Goal: Check status: Check status

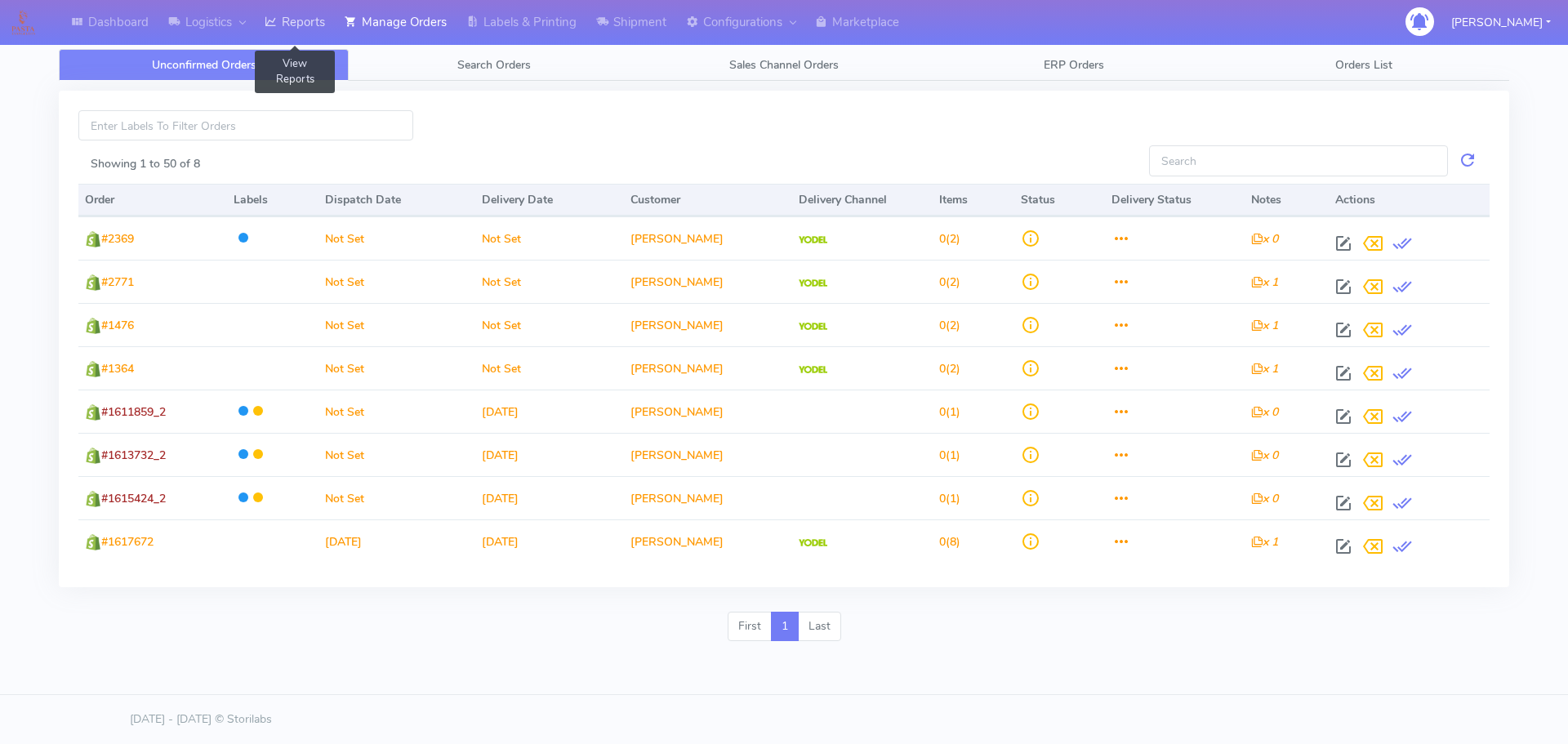
click at [327, 11] on link "Reports" at bounding box center [295, 22] width 80 height 45
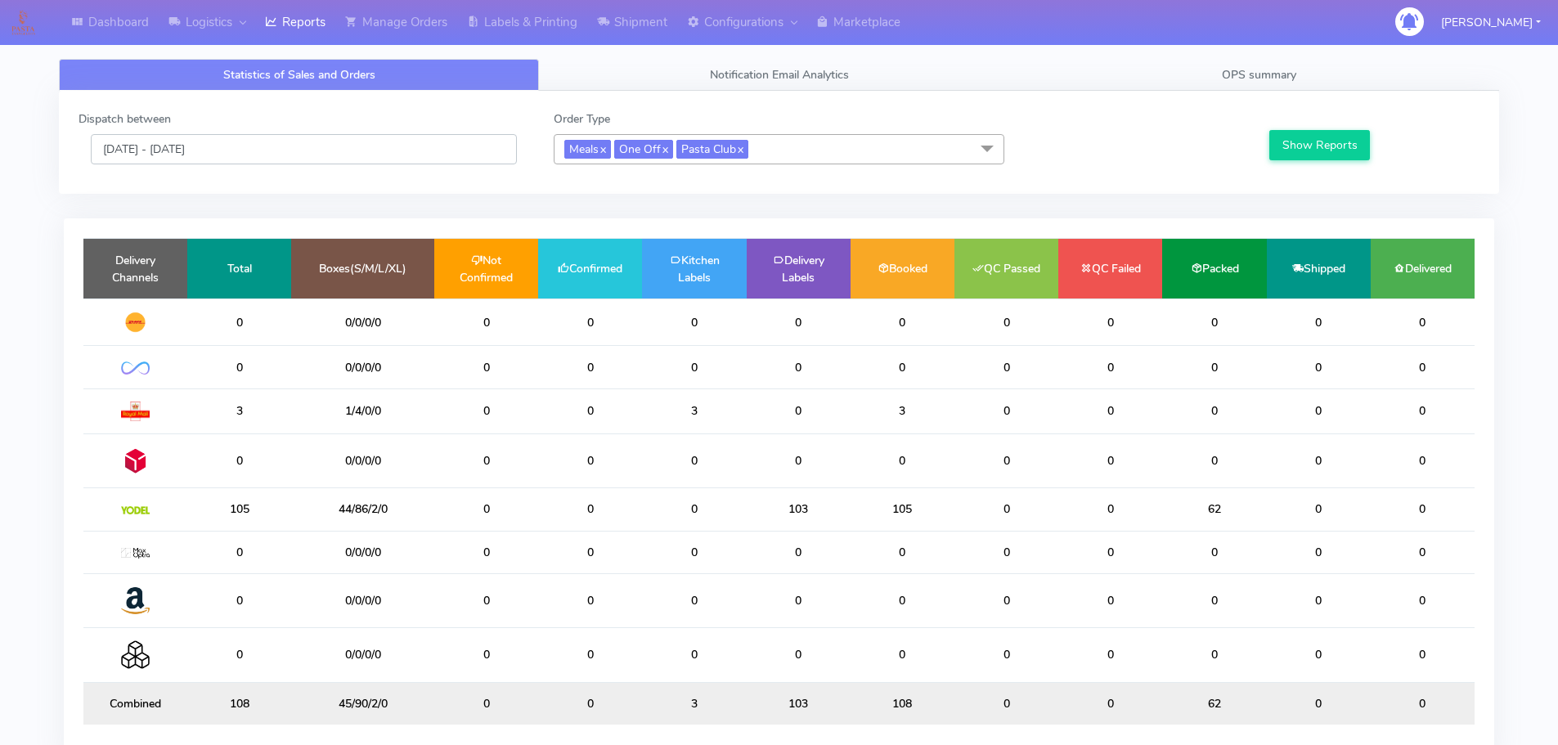
click at [273, 159] on input "[DATE] - [DATE]" at bounding box center [304, 149] width 426 height 30
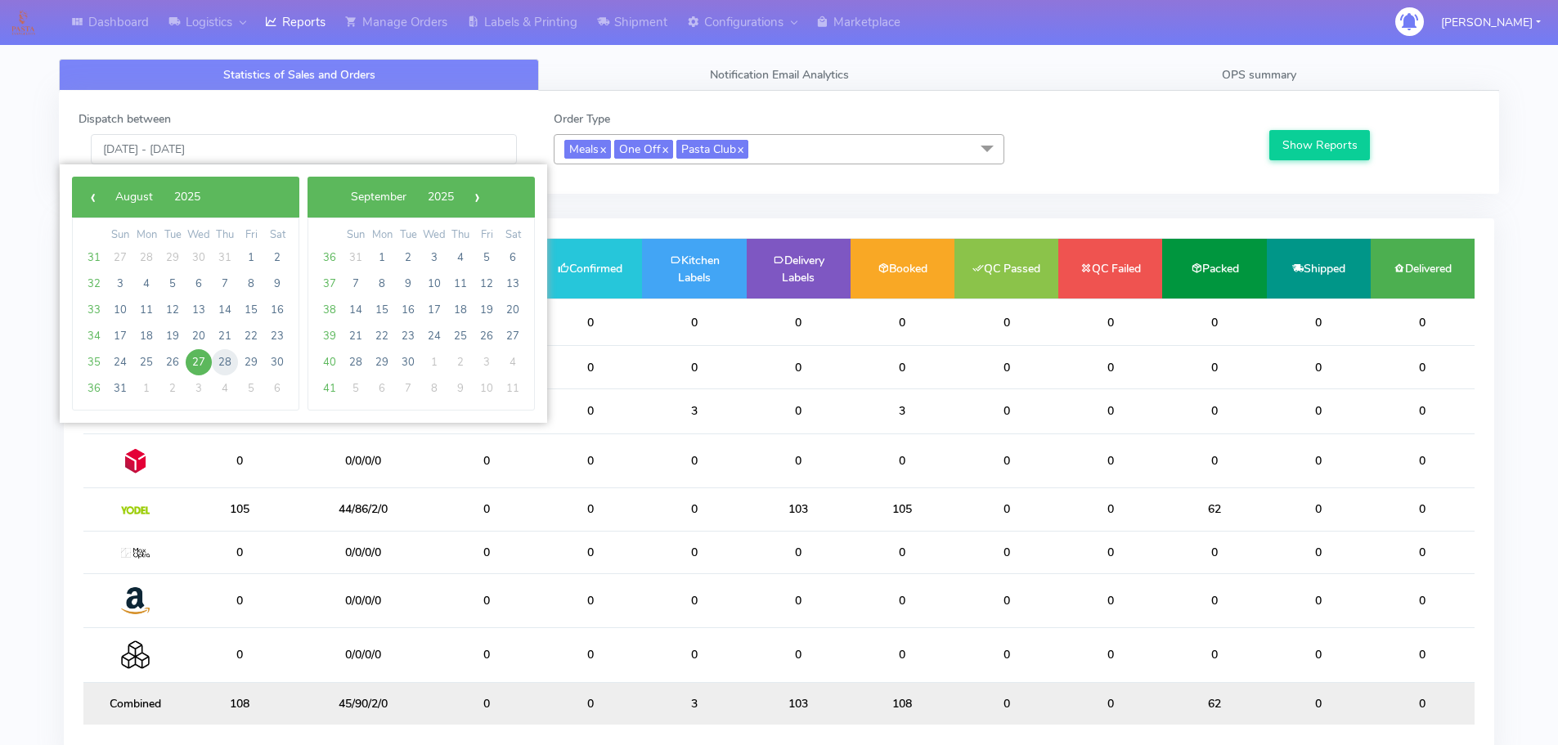
click at [230, 358] on span "28" at bounding box center [225, 362] width 26 height 26
type input "[DATE] - [DATE]"
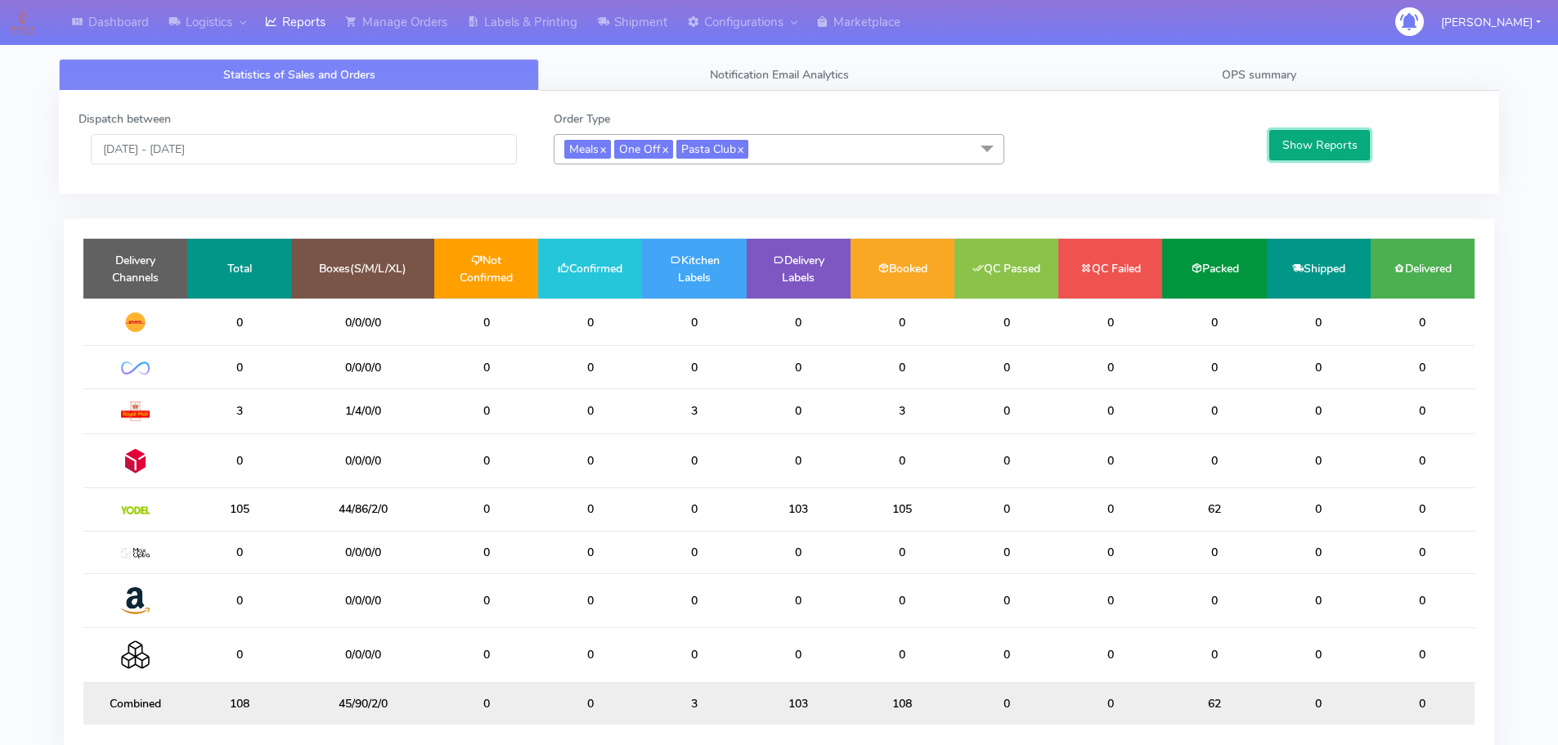
click at [1349, 142] on button "Show Reports" at bounding box center [1319, 145] width 101 height 30
click at [1094, 197] on div "Dispatch between [DATE] - [DATE] Order Type Meals x One Off x Pasta Club x Sele…" at bounding box center [779, 440] width 1465 height 698
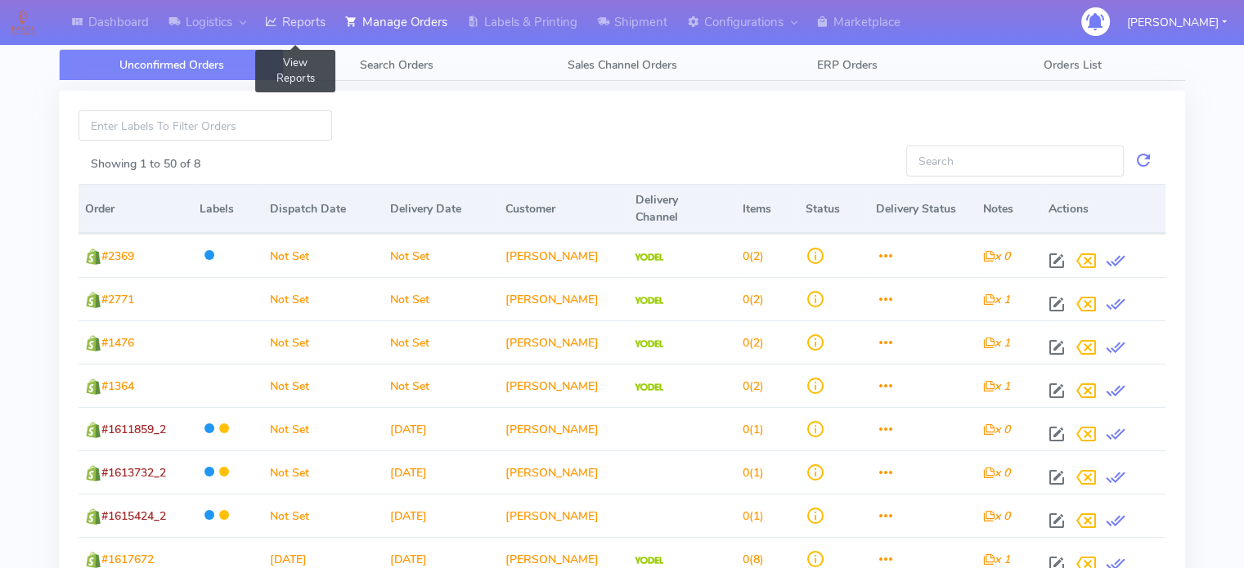
click at [313, 25] on link "Reports" at bounding box center [295, 22] width 80 height 45
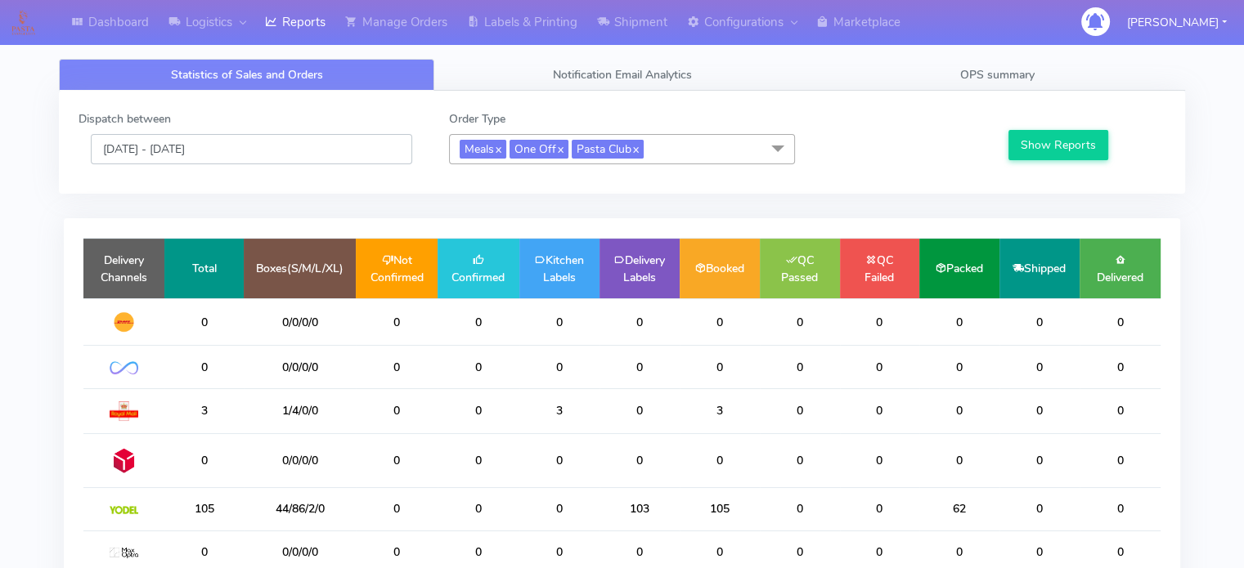
click at [278, 138] on input "[DATE] - [DATE]" at bounding box center [251, 149] width 321 height 30
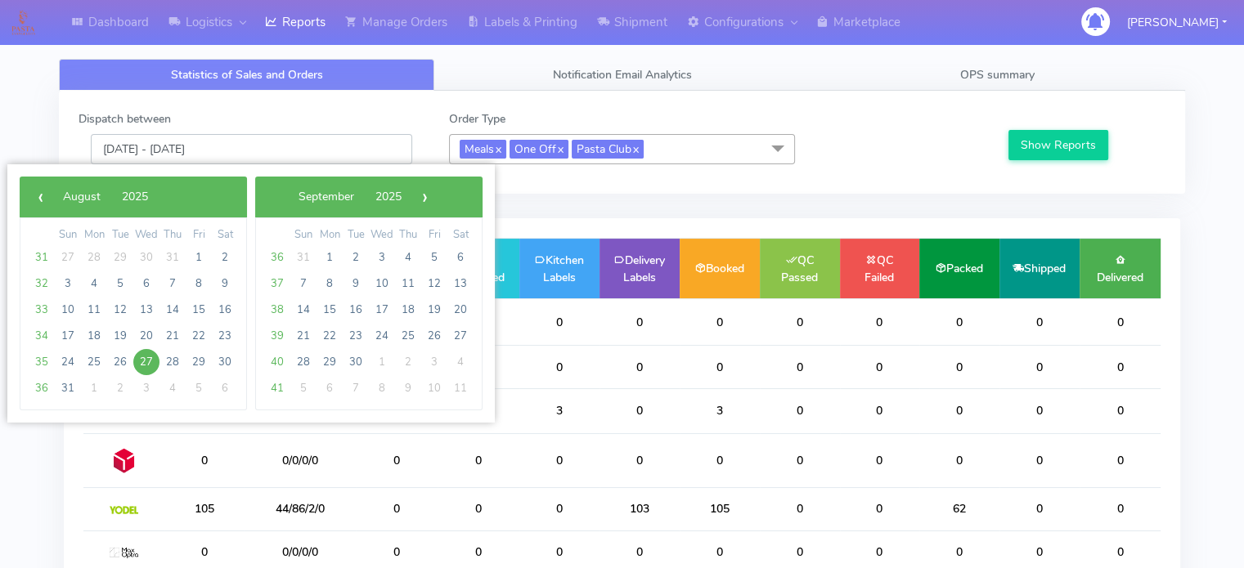
click at [278, 138] on input "[DATE] - [DATE]" at bounding box center [251, 149] width 321 height 30
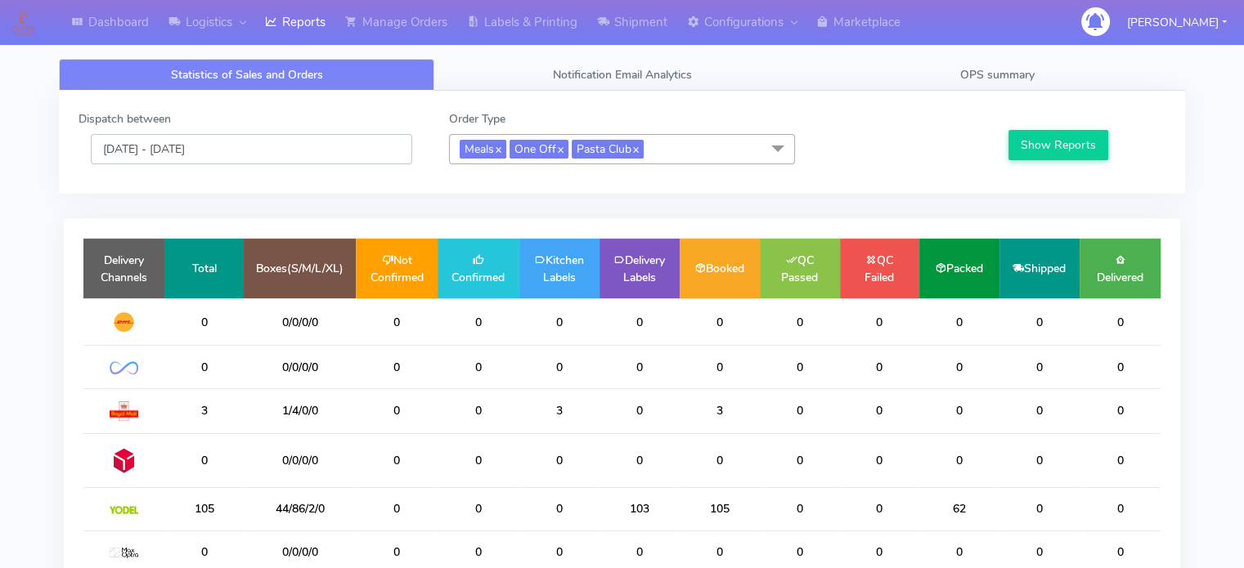
click at [279, 142] on input "[DATE] - [DATE]" at bounding box center [251, 149] width 321 height 30
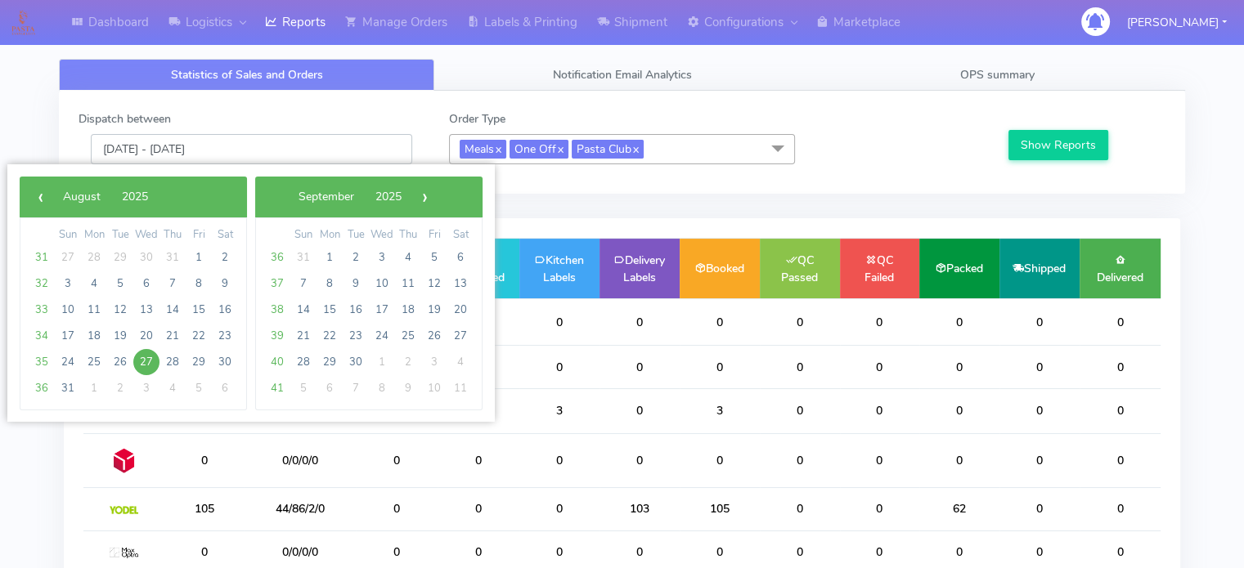
click at [279, 142] on input "[DATE] - [DATE]" at bounding box center [251, 149] width 321 height 30
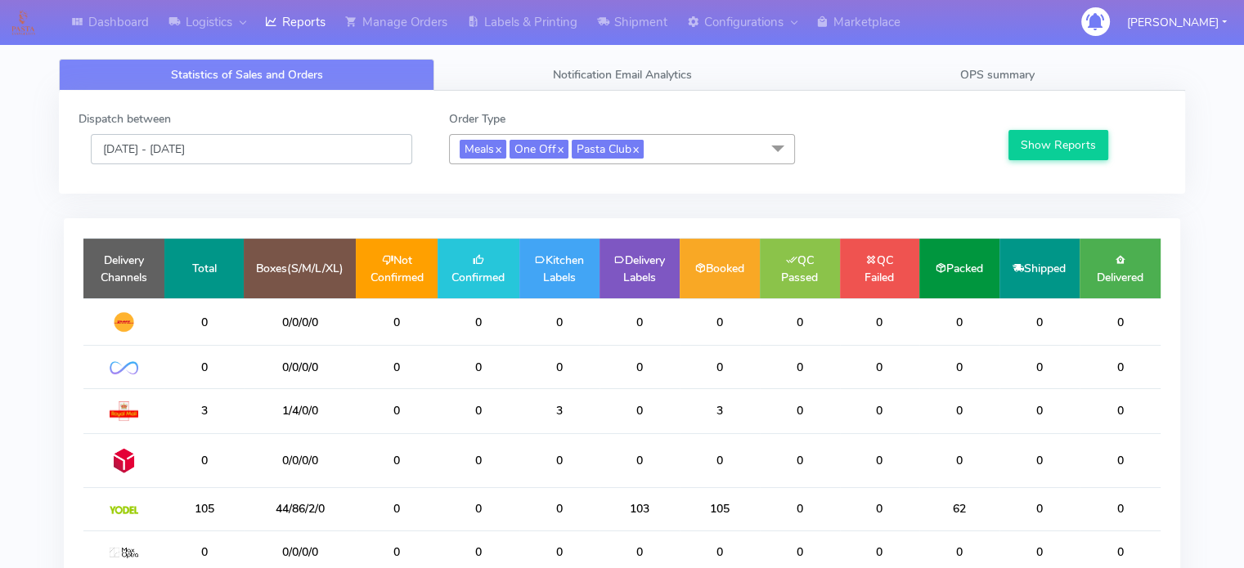
click at [279, 142] on input "[DATE] - [DATE]" at bounding box center [251, 149] width 321 height 30
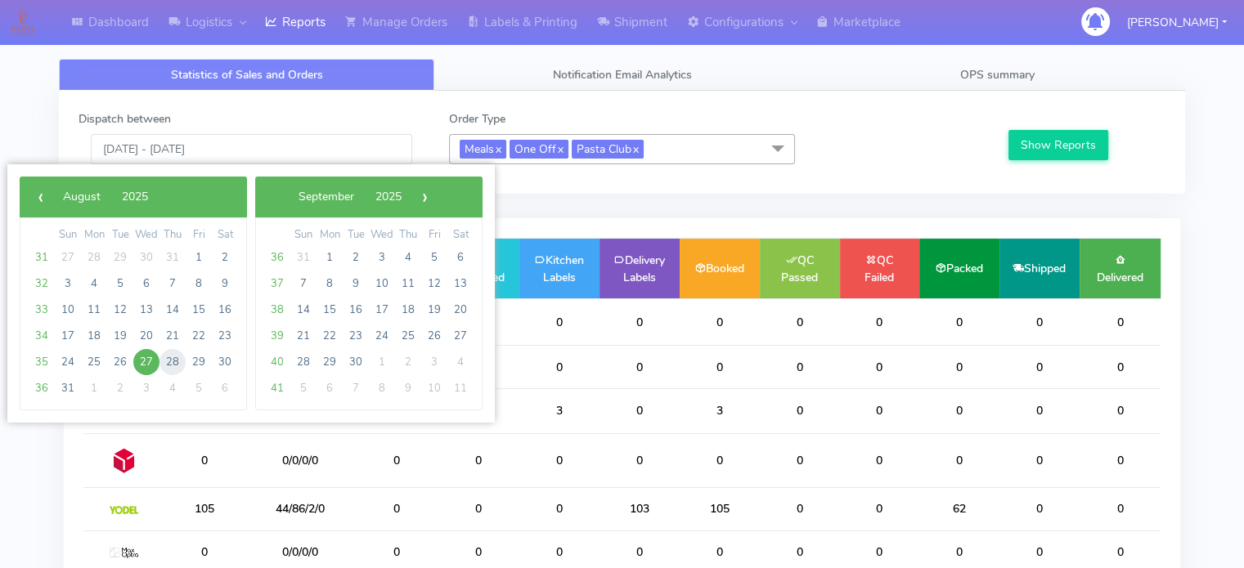
click at [171, 356] on span "28" at bounding box center [172, 362] width 26 height 26
type input "[DATE] - [DATE]"
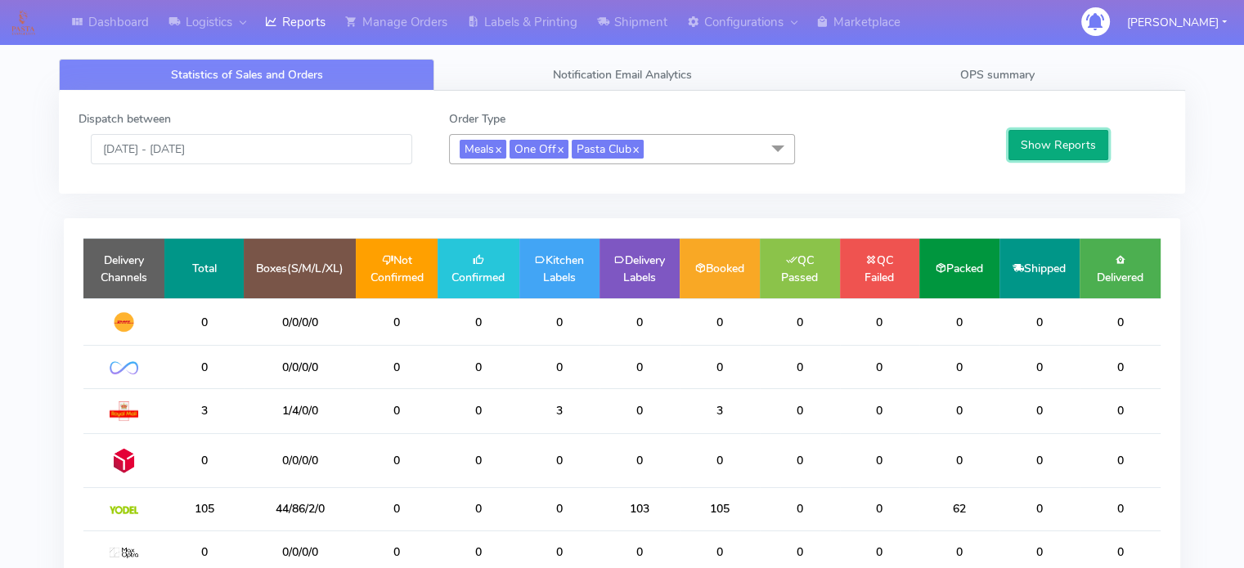
click at [1090, 139] on button "Show Reports" at bounding box center [1058, 145] width 101 height 30
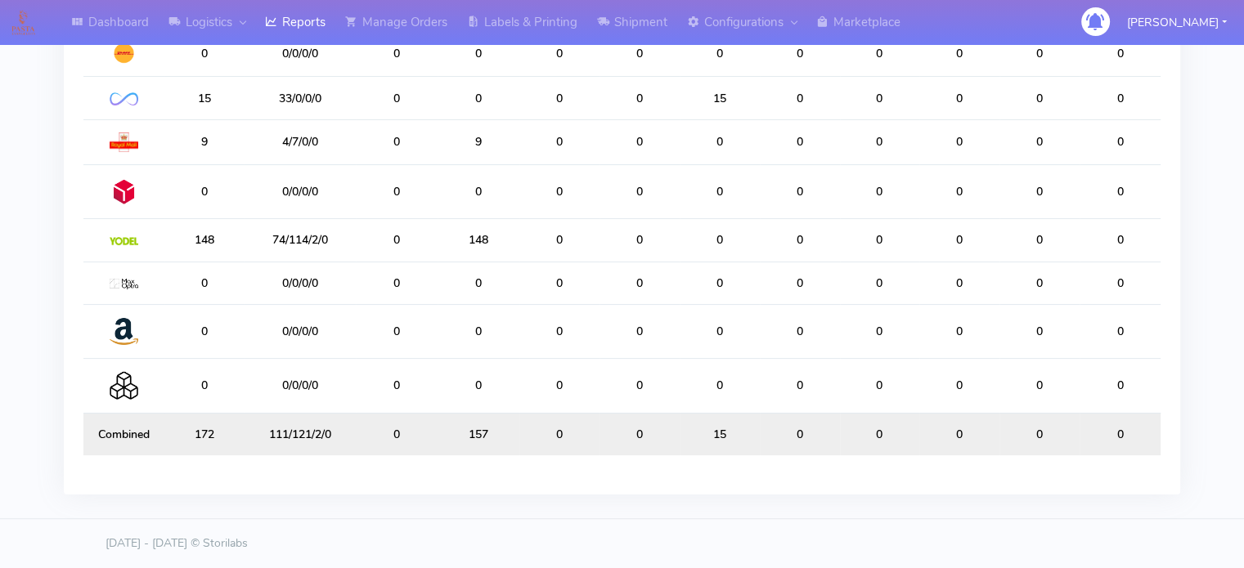
scroll to position [11, 0]
